Goal: Find specific page/section: Find specific page/section

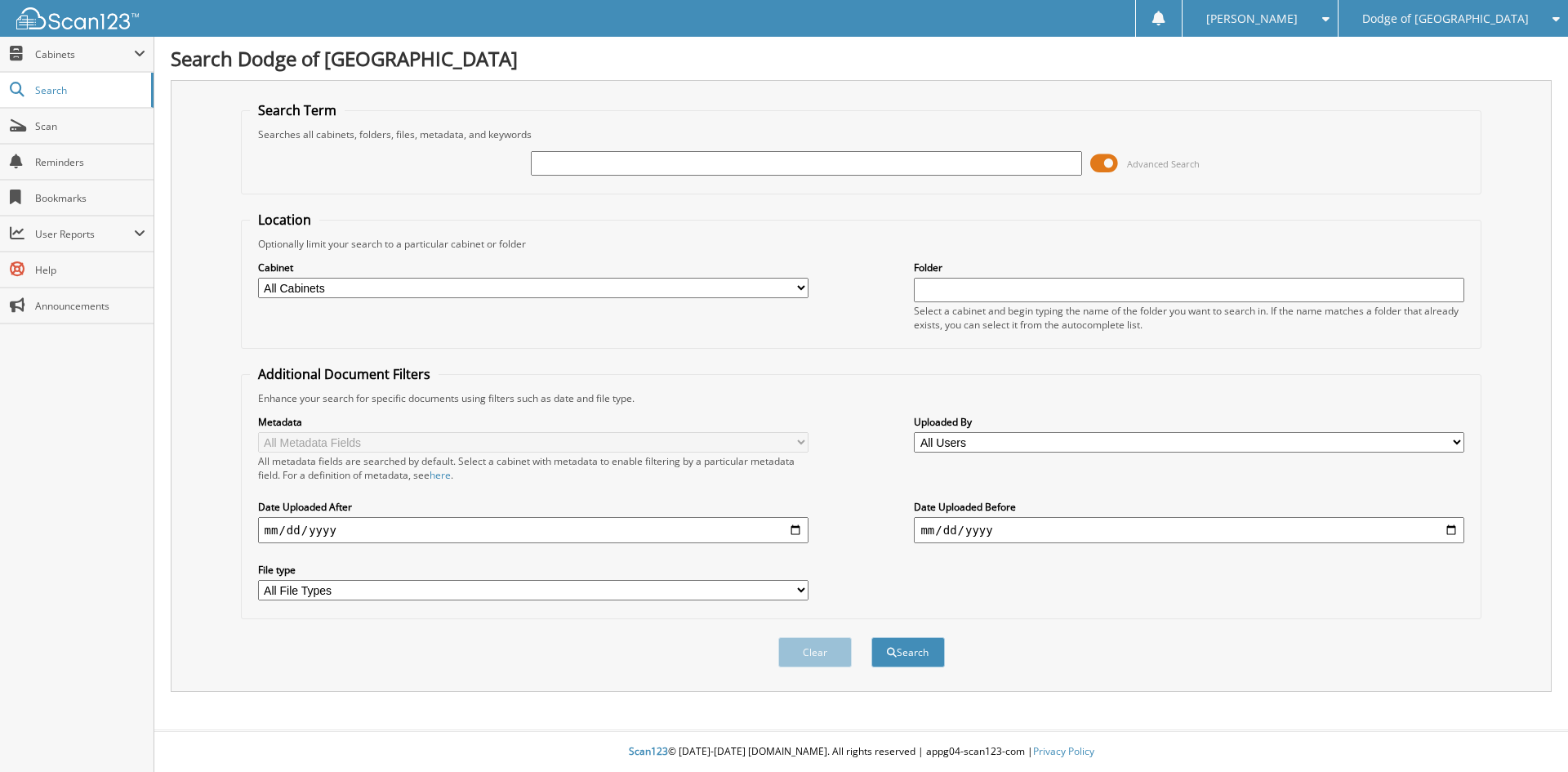
click at [1110, 161] on span at bounding box center [1104, 163] width 28 height 25
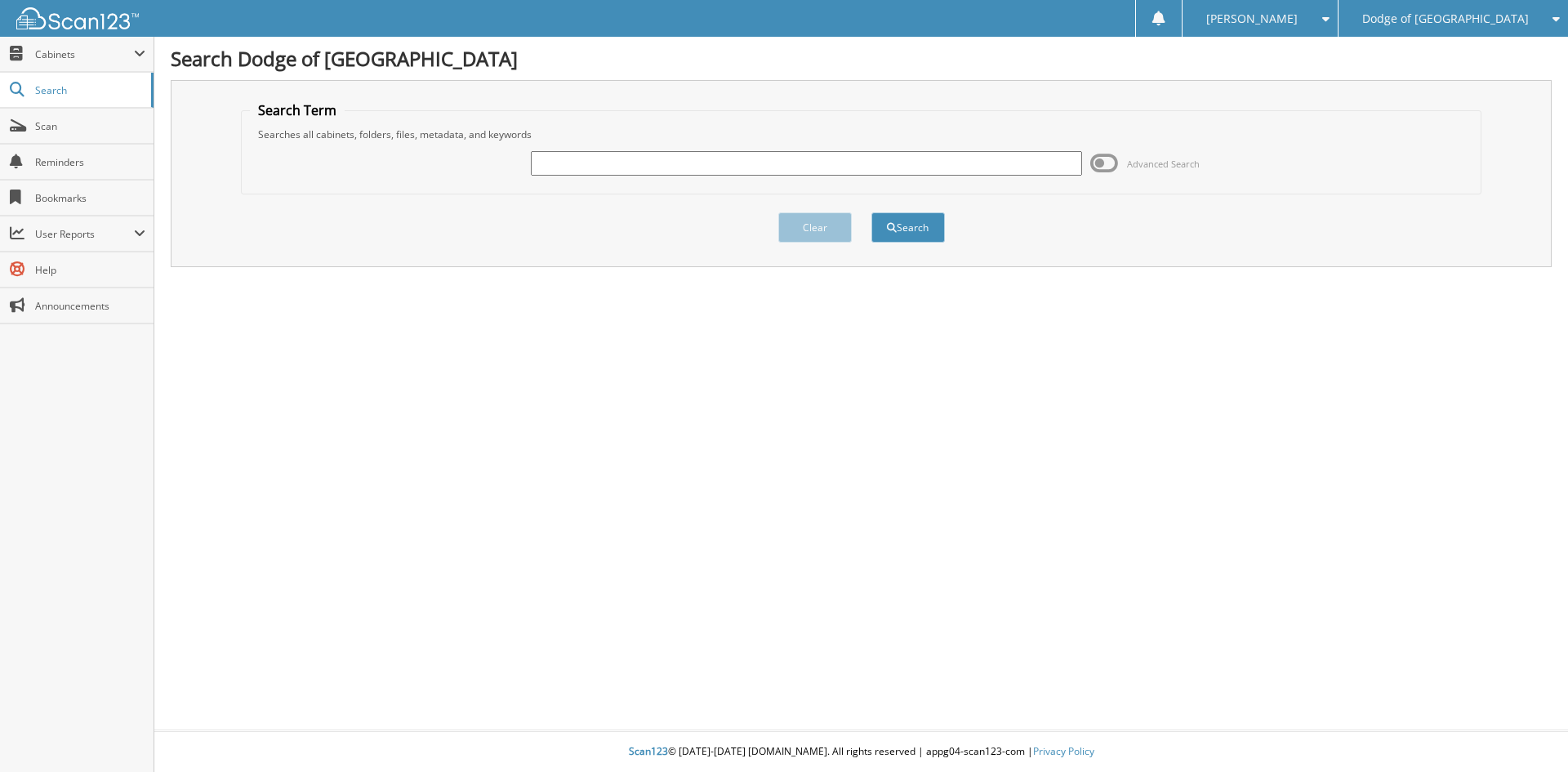
click at [702, 166] on input "text" at bounding box center [805, 163] width 551 height 25
type input "n98111"
click at [895, 228] on span "submit" at bounding box center [892, 228] width 10 height 10
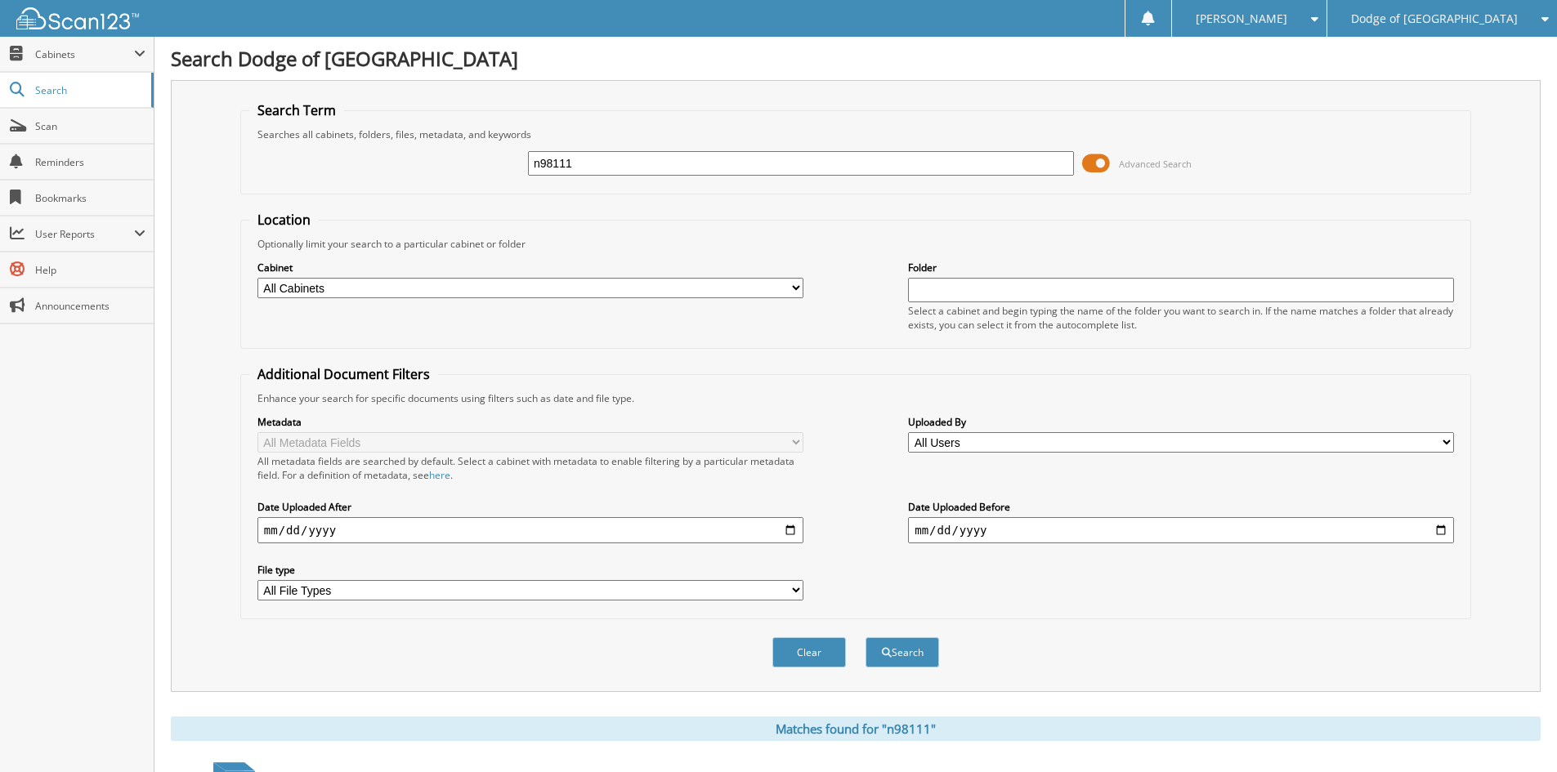
click at [1101, 167] on span at bounding box center [1096, 163] width 28 height 25
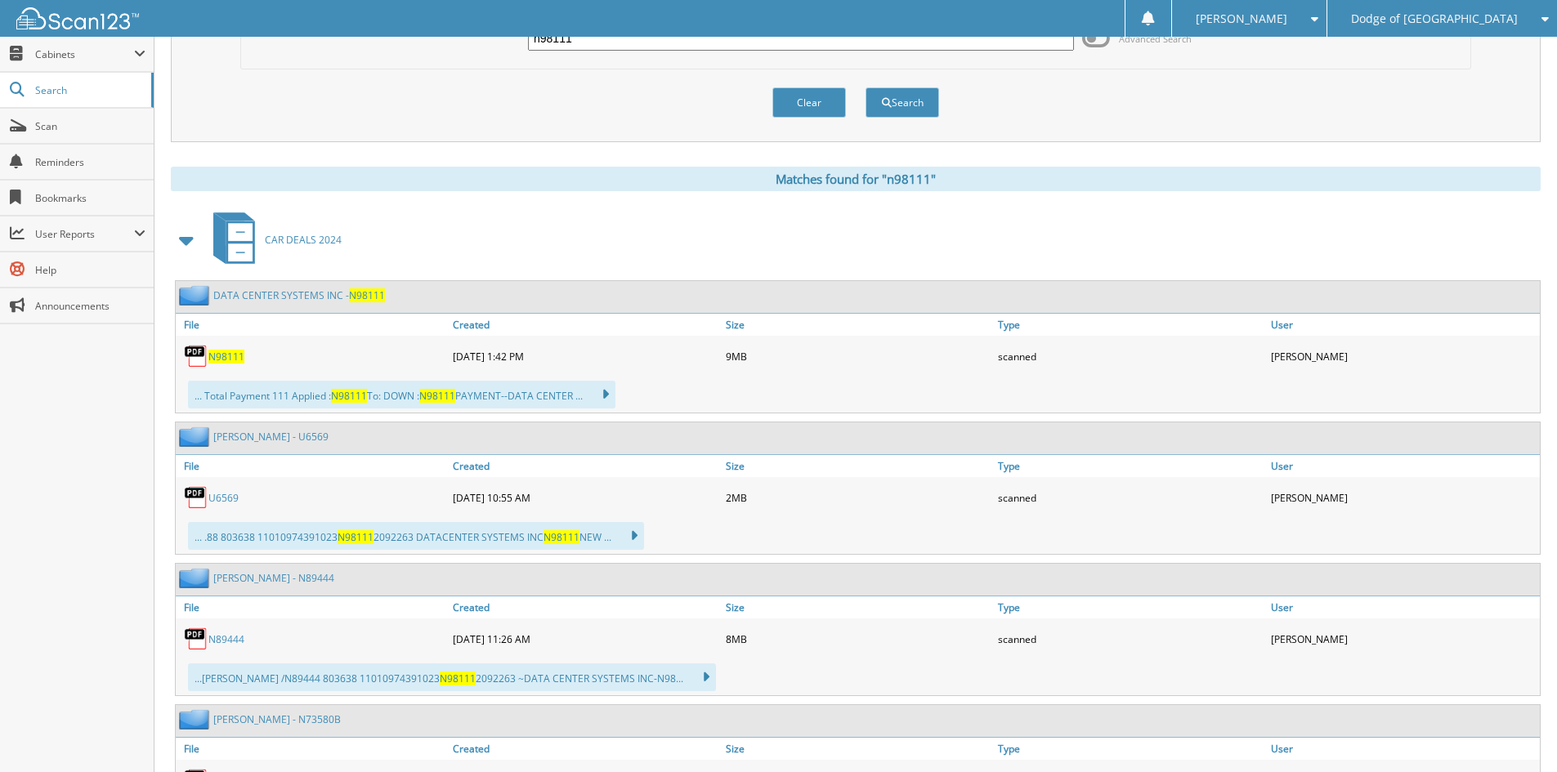
scroll to position [163, 0]
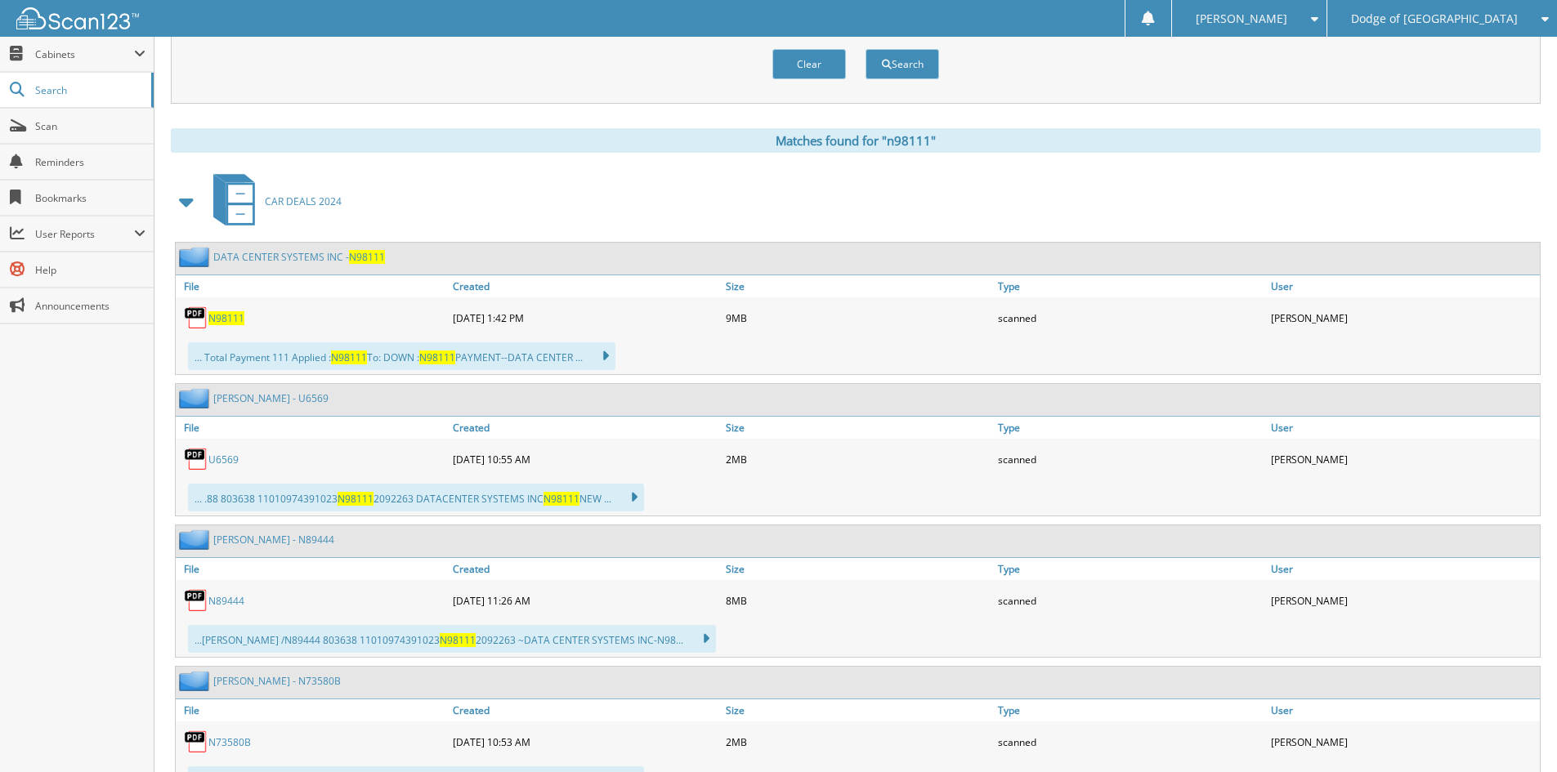
click at [219, 316] on span "N98111" at bounding box center [226, 318] width 36 height 14
